Goal: Information Seeking & Learning: Learn about a topic

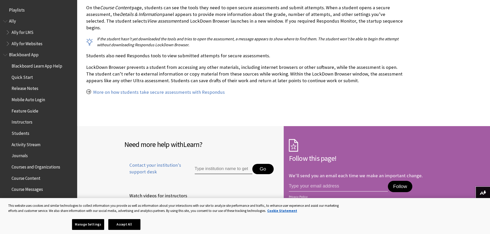
scroll to position [1028, 0]
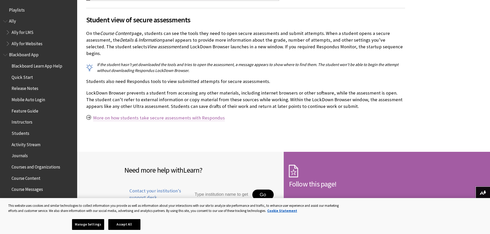
click at [167, 115] on link "More on how students take secure assessments with Respondus" at bounding box center [159, 118] width 132 height 6
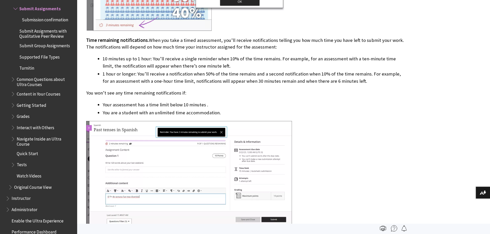
scroll to position [4962, 0]
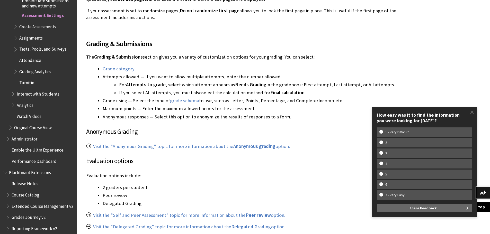
scroll to position [1903, 0]
